Goal: Communication & Community: Answer question/provide support

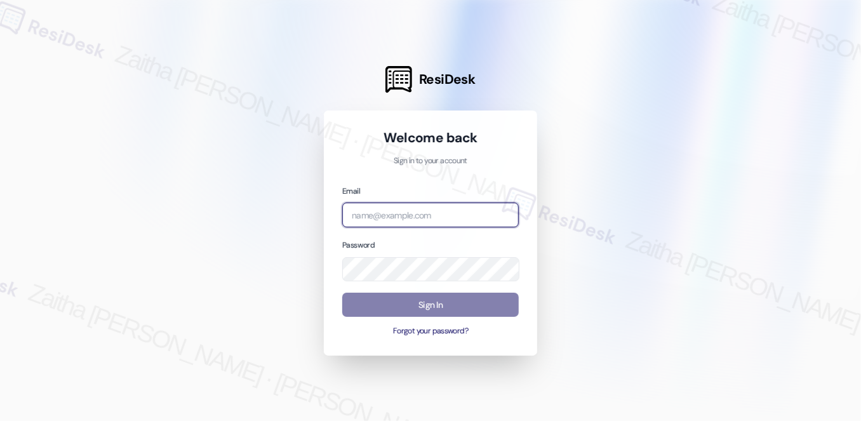
click at [394, 214] on input "email" at bounding box center [430, 214] width 176 height 25
type input "automated-surveys-[MEDICAL_DATA]_formerly_regency-zaitha.mae.[PERSON_NAME]@[MED…"
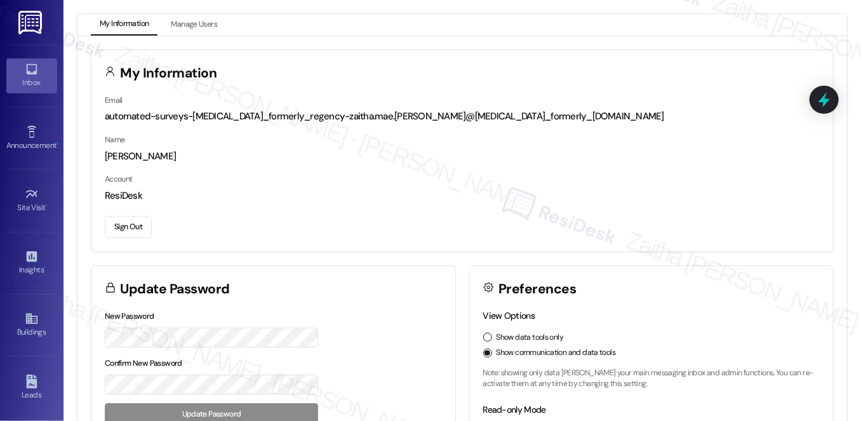
click at [36, 83] on div "Inbox" at bounding box center [31, 82] width 63 height 13
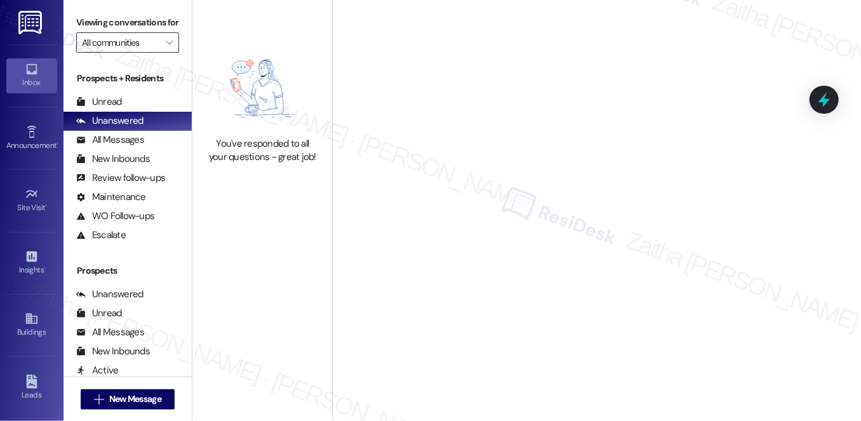
click at [129, 53] on input "All communities" at bounding box center [120, 42] width 77 height 20
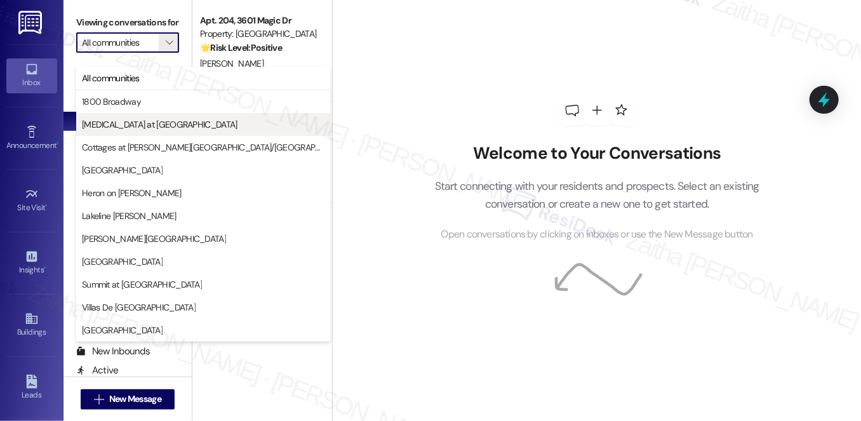
click at [132, 121] on span "[MEDICAL_DATA] at [GEOGRAPHIC_DATA]" at bounding box center [159, 124] width 155 height 13
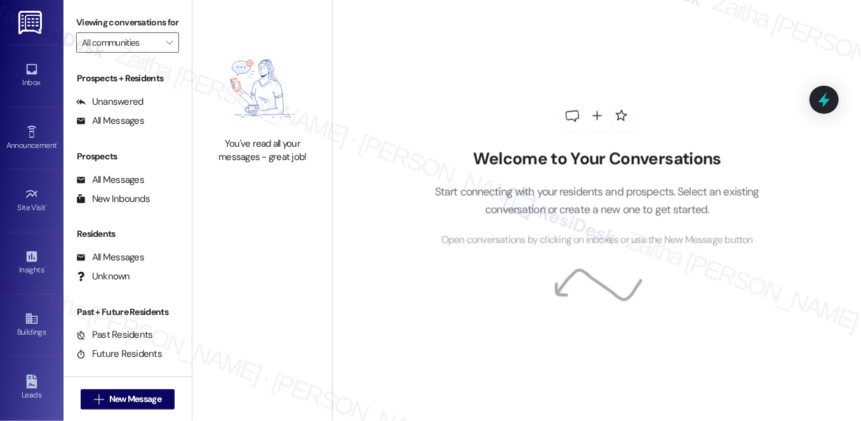
type input "[MEDICAL_DATA] at [GEOGRAPHIC_DATA]"
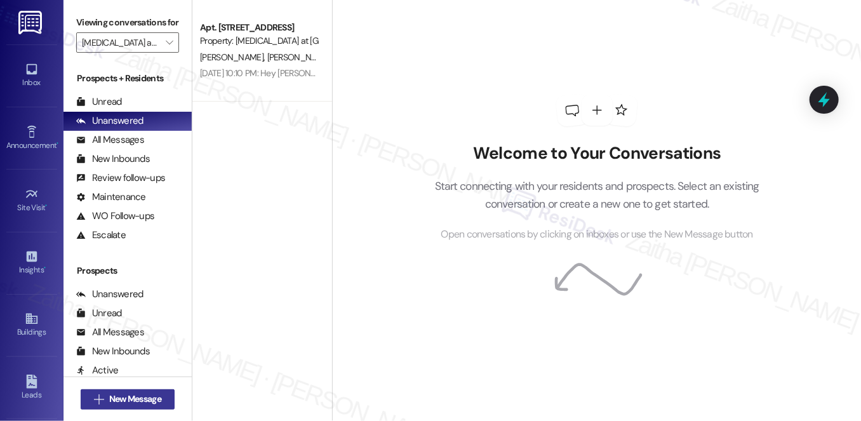
click at [132, 397] on span "New Message" at bounding box center [135, 398] width 52 height 13
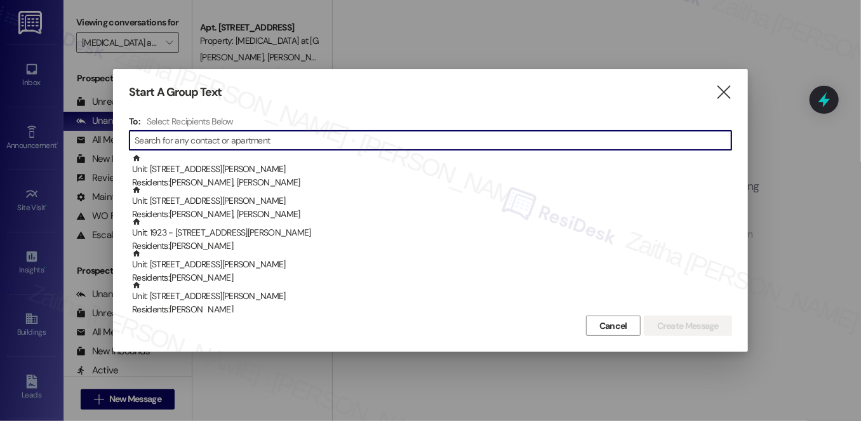
paste input "[PERSON_NAME]"
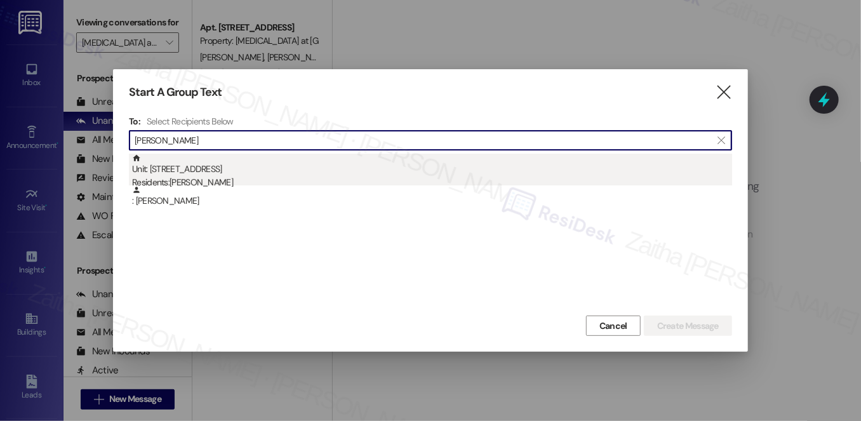
type input "[PERSON_NAME]"
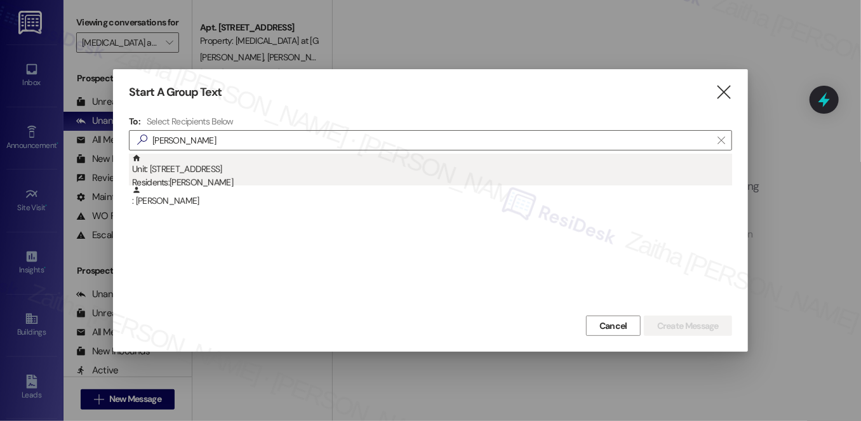
click at [213, 166] on div "Unit: [STREET_ADDRESS] Residents: [PERSON_NAME]" at bounding box center [432, 172] width 600 height 36
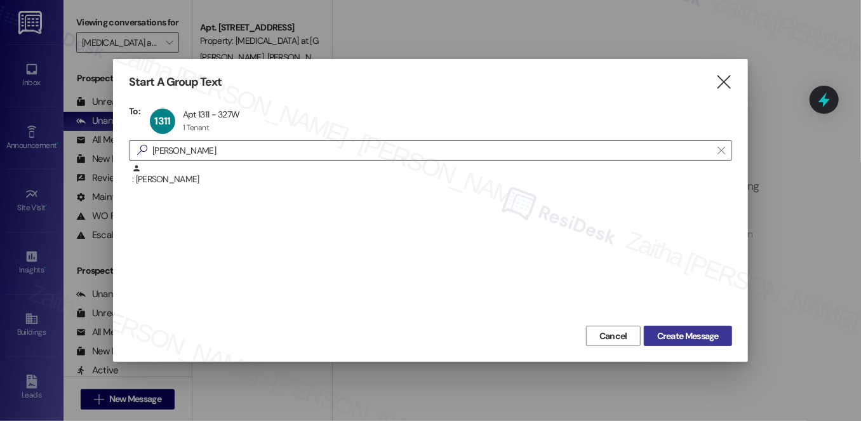
click at [677, 333] on span "Create Message" at bounding box center [688, 335] width 62 height 13
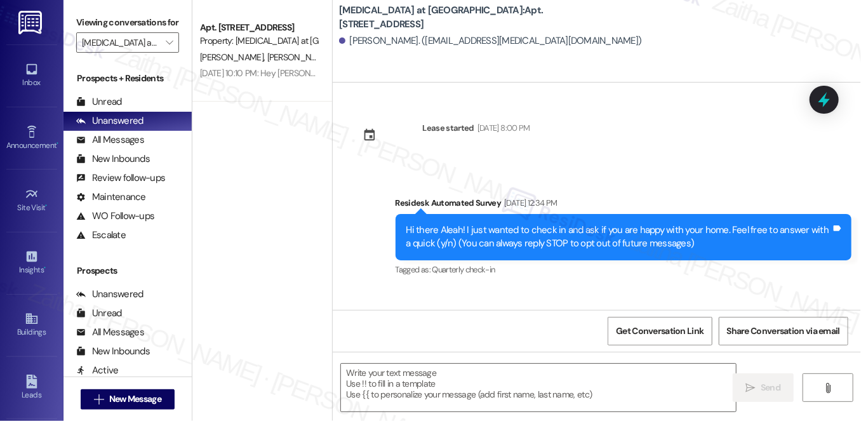
type textarea "Fetching suggested responses. Please feel free to read through the conversation…"
click at [387, 385] on textarea at bounding box center [538, 388] width 395 height 48
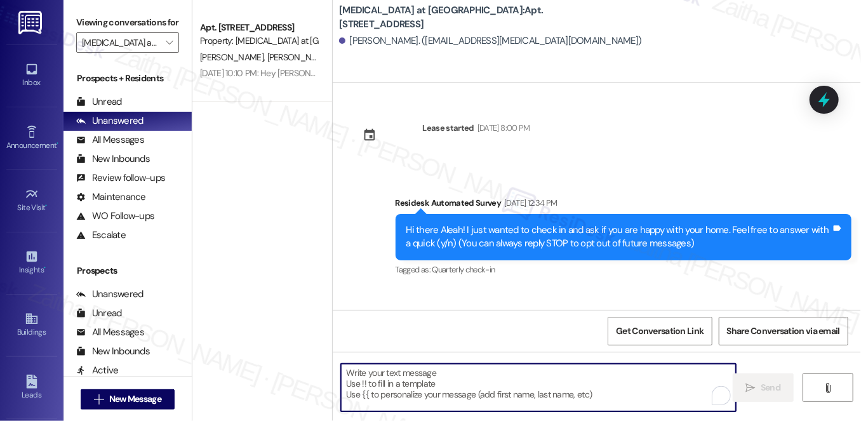
paste textarea "Hi {{first_name}}! Quick reminder about your {{property}} renewal - we want to …"
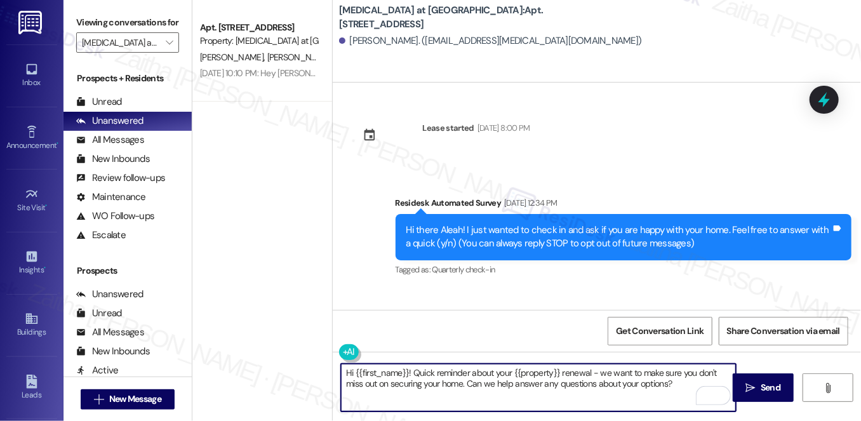
type textarea "Hi {{first_name}}! Quick reminder about your {{property}} renewal - we want to …"
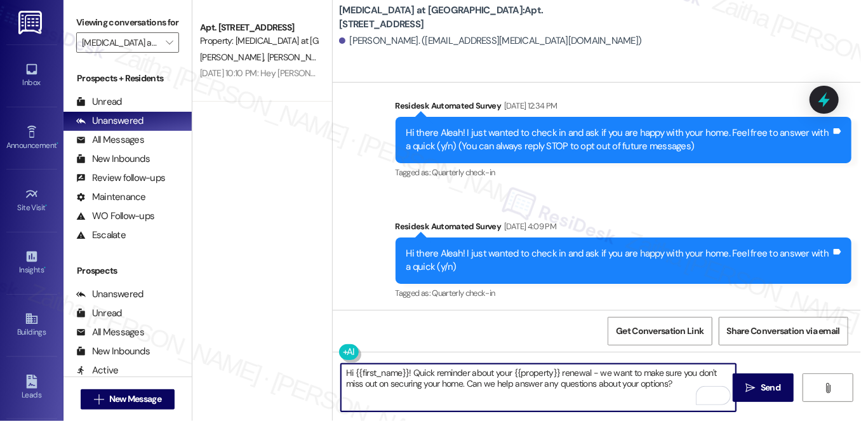
scroll to position [100, 0]
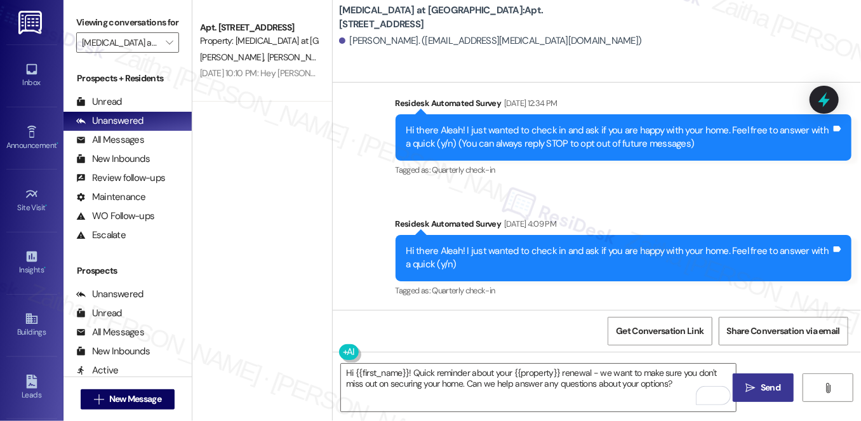
click at [774, 388] on span "Send" at bounding box center [770, 387] width 20 height 13
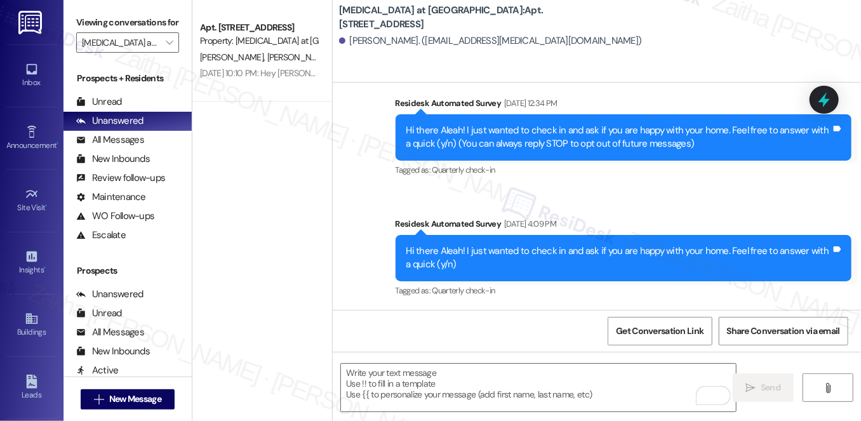
click at [463, 18] on b "[MEDICAL_DATA] at [GEOGRAPHIC_DATA]: Apt. 1311, [STREET_ADDRESS]" at bounding box center [466, 17] width 254 height 27
copy b "1311"
drag, startPoint x: 347, startPoint y: 41, endPoint x: 394, endPoint y: 39, distance: 47.6
click at [394, 39] on div "[PERSON_NAME]. ([EMAIL_ADDRESS][MEDICAL_DATA][DOMAIN_NAME])" at bounding box center [490, 40] width 302 height 13
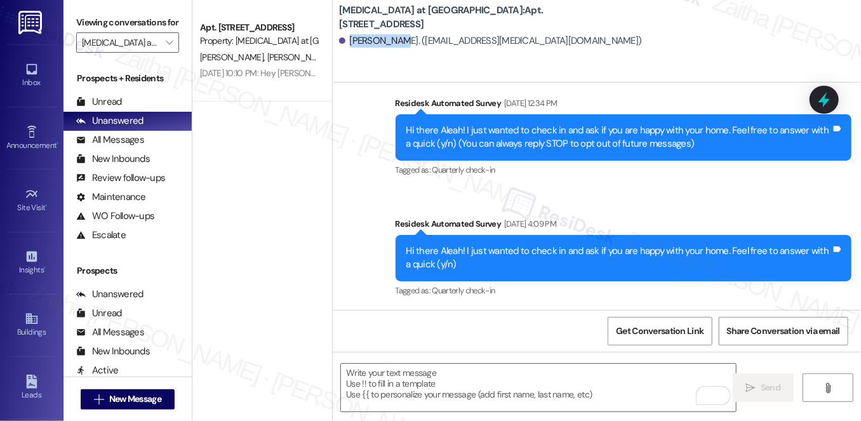
copy div "[PERSON_NAME]"
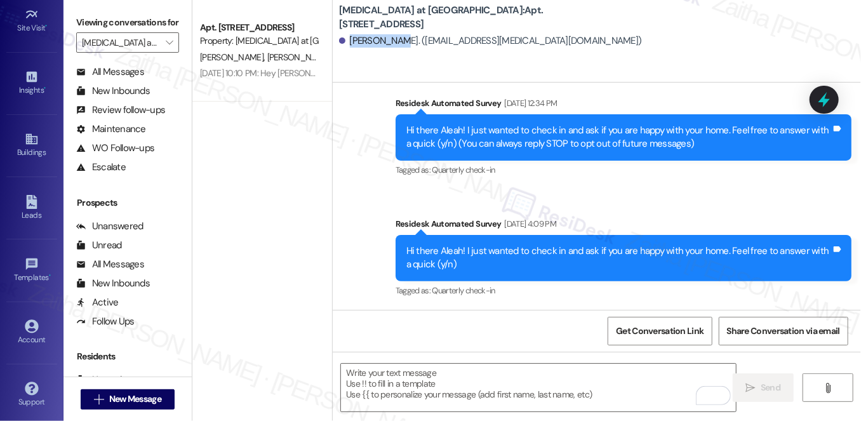
scroll to position [173, 0]
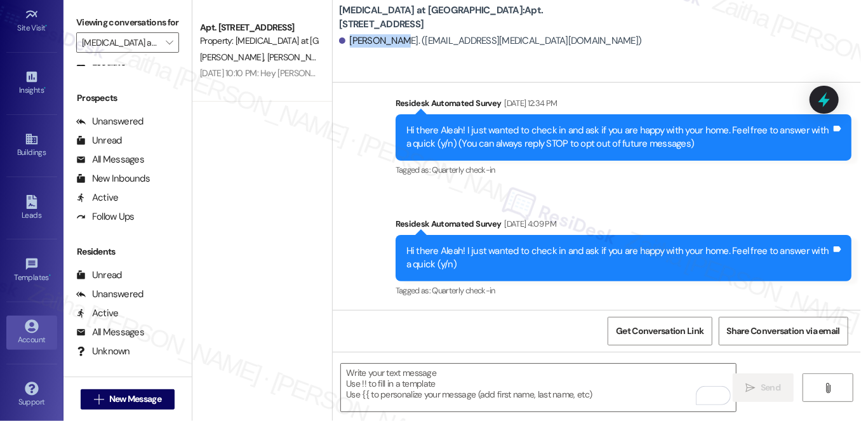
click at [27, 344] on link "Account" at bounding box center [31, 332] width 51 height 34
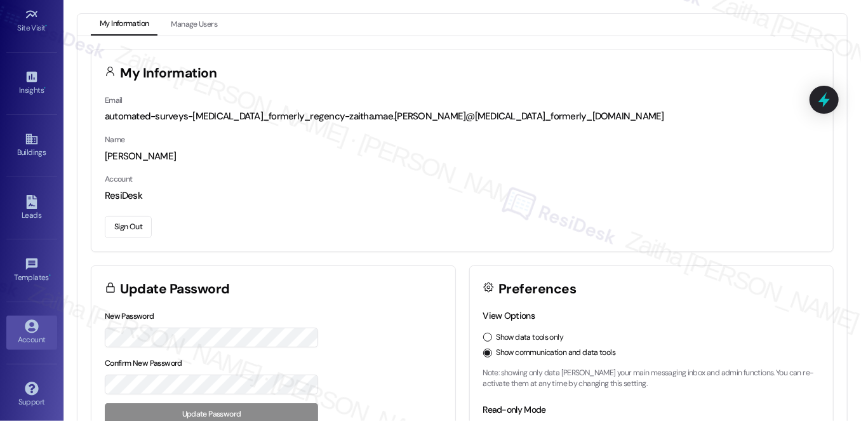
click at [123, 228] on button "Sign Out" at bounding box center [128, 227] width 47 height 22
